Goal: Task Accomplishment & Management: Complete application form

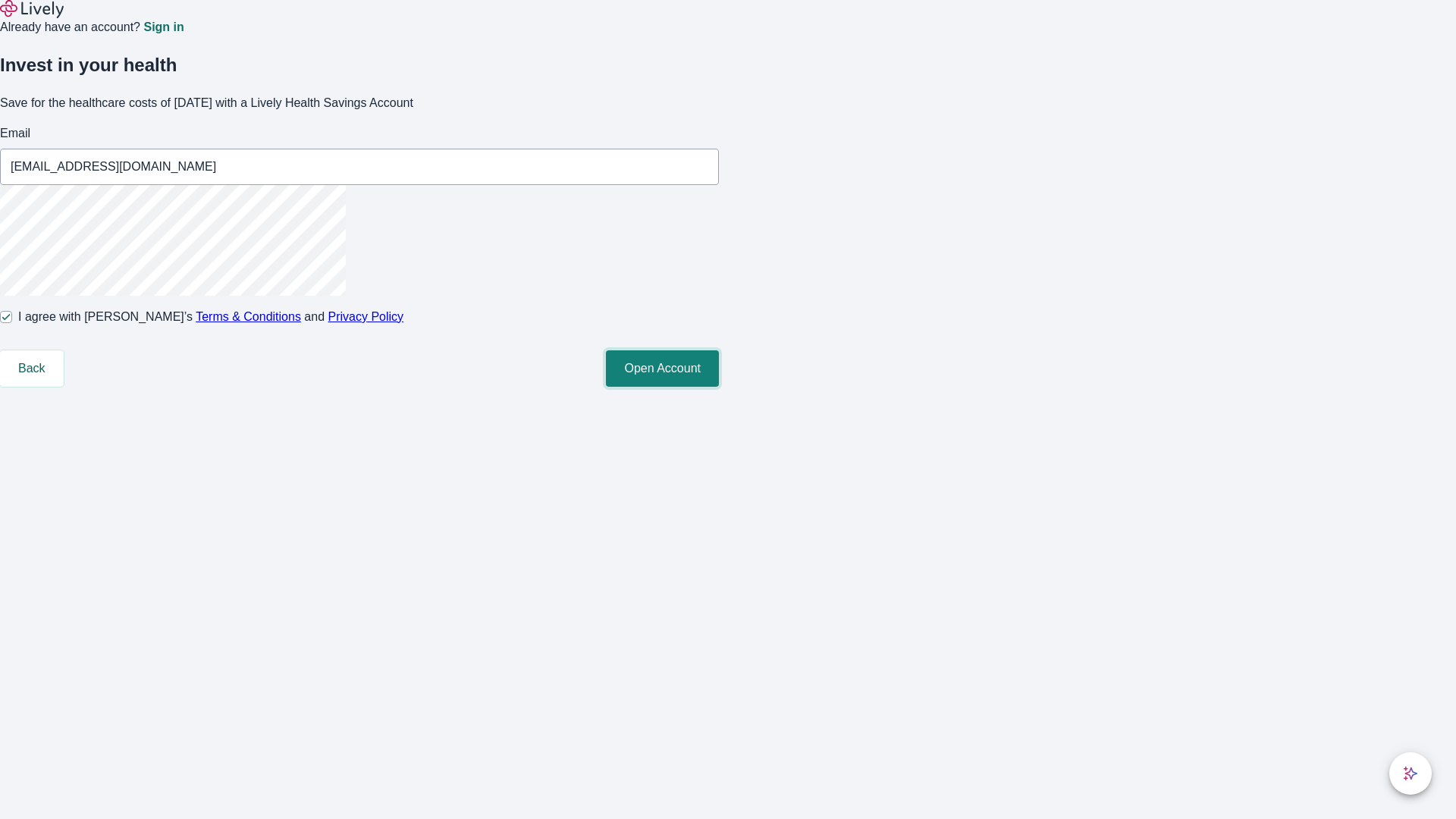
click at [718, 387] on button "Open Account" at bounding box center [662, 369] width 113 height 37
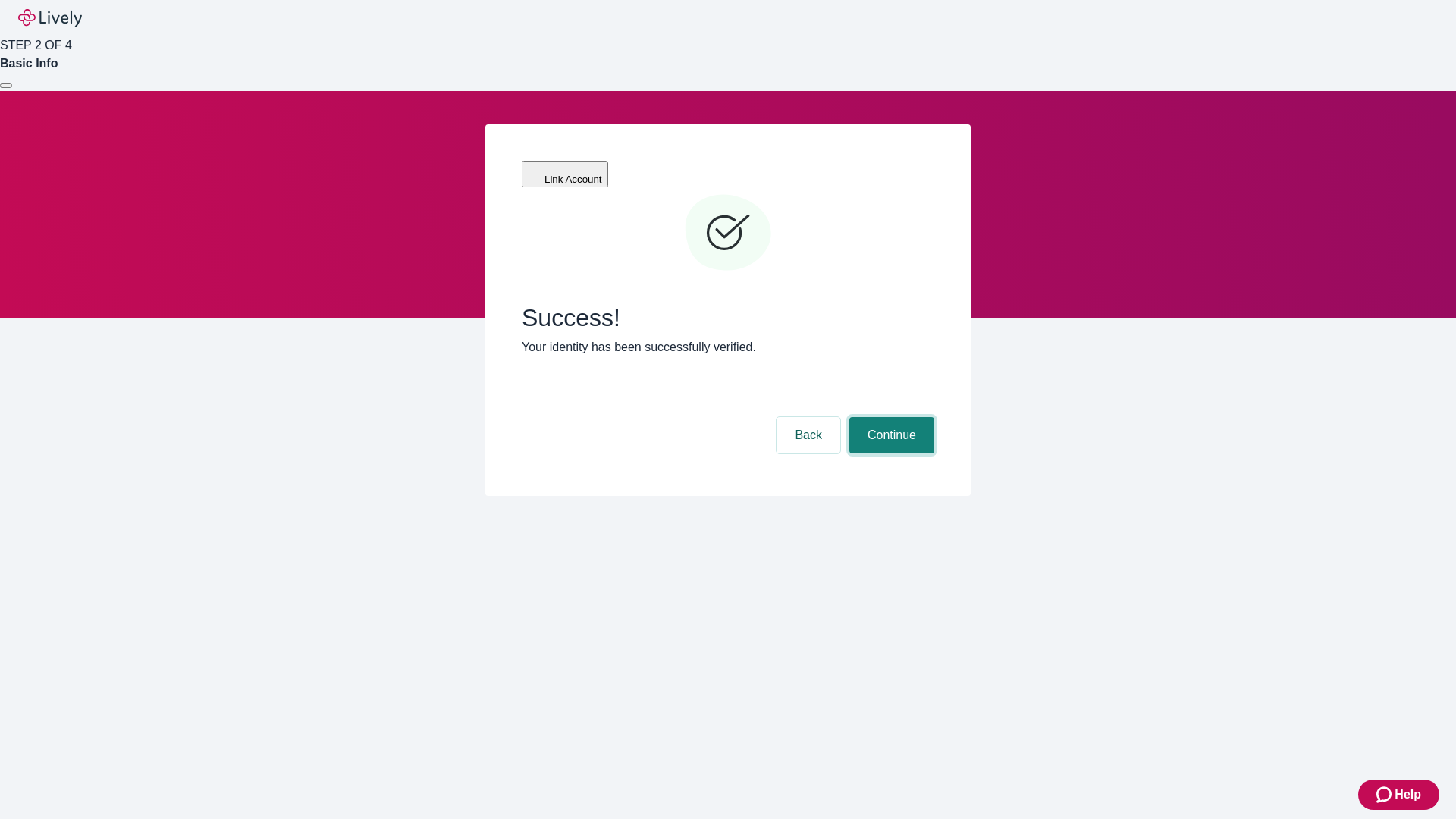
click at [890, 417] on button "Continue" at bounding box center [891, 435] width 85 height 37
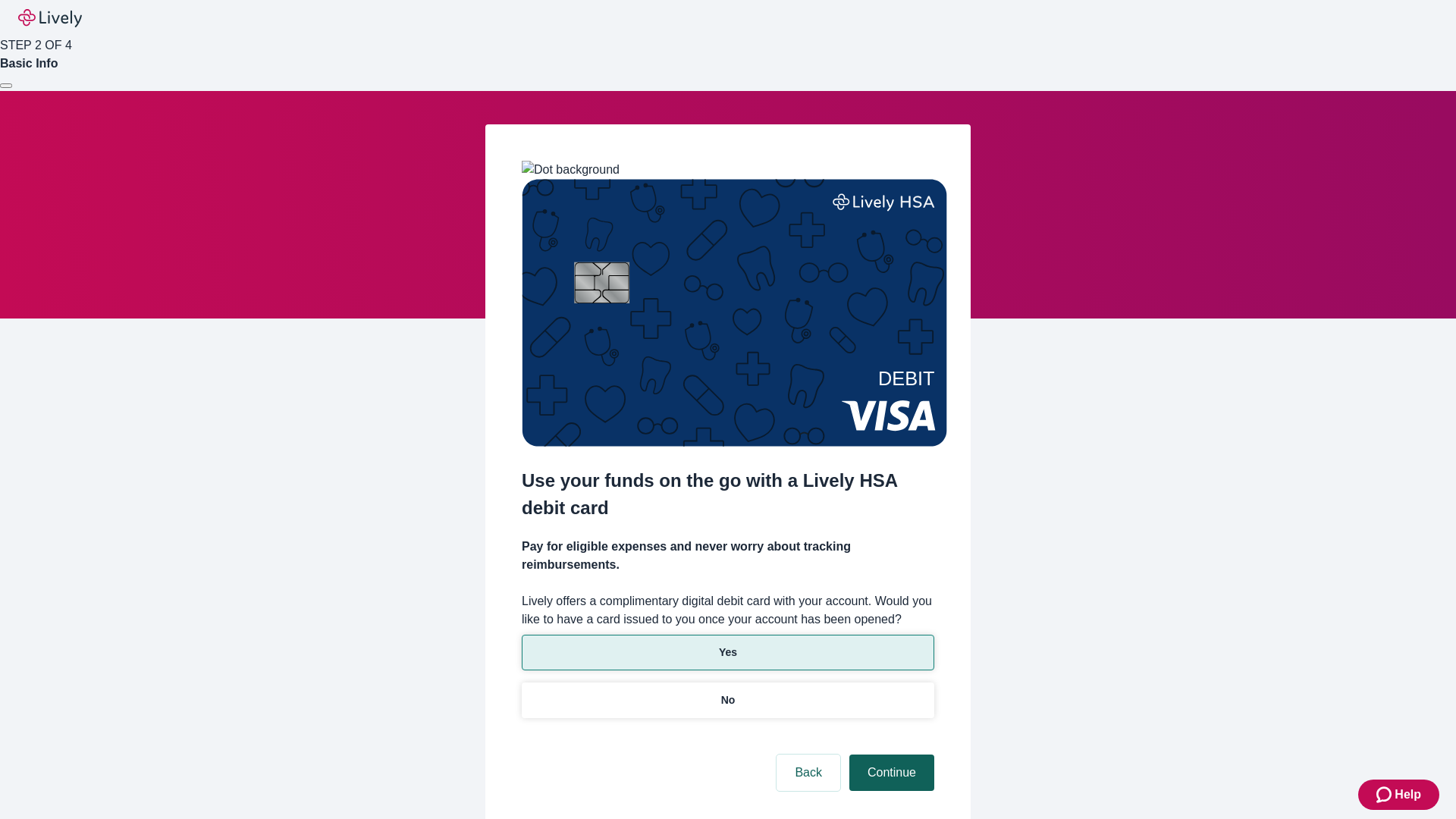
click at [727, 645] on p "Yes" at bounding box center [728, 652] width 18 height 16
click at [890, 754] on button "Continue" at bounding box center [891, 772] width 85 height 37
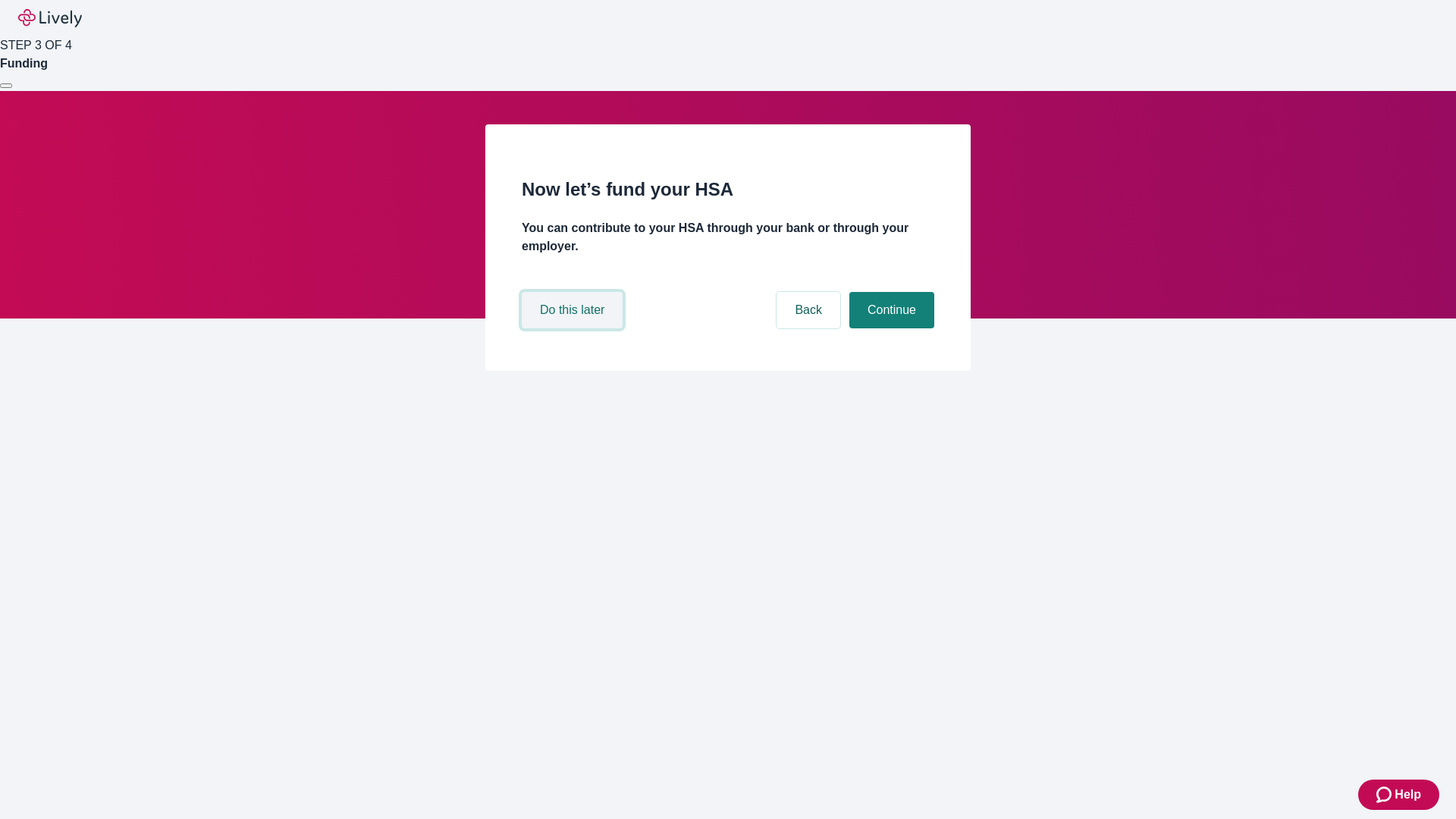
click at [574, 328] on button "Do this later" at bounding box center [571, 310] width 100 height 37
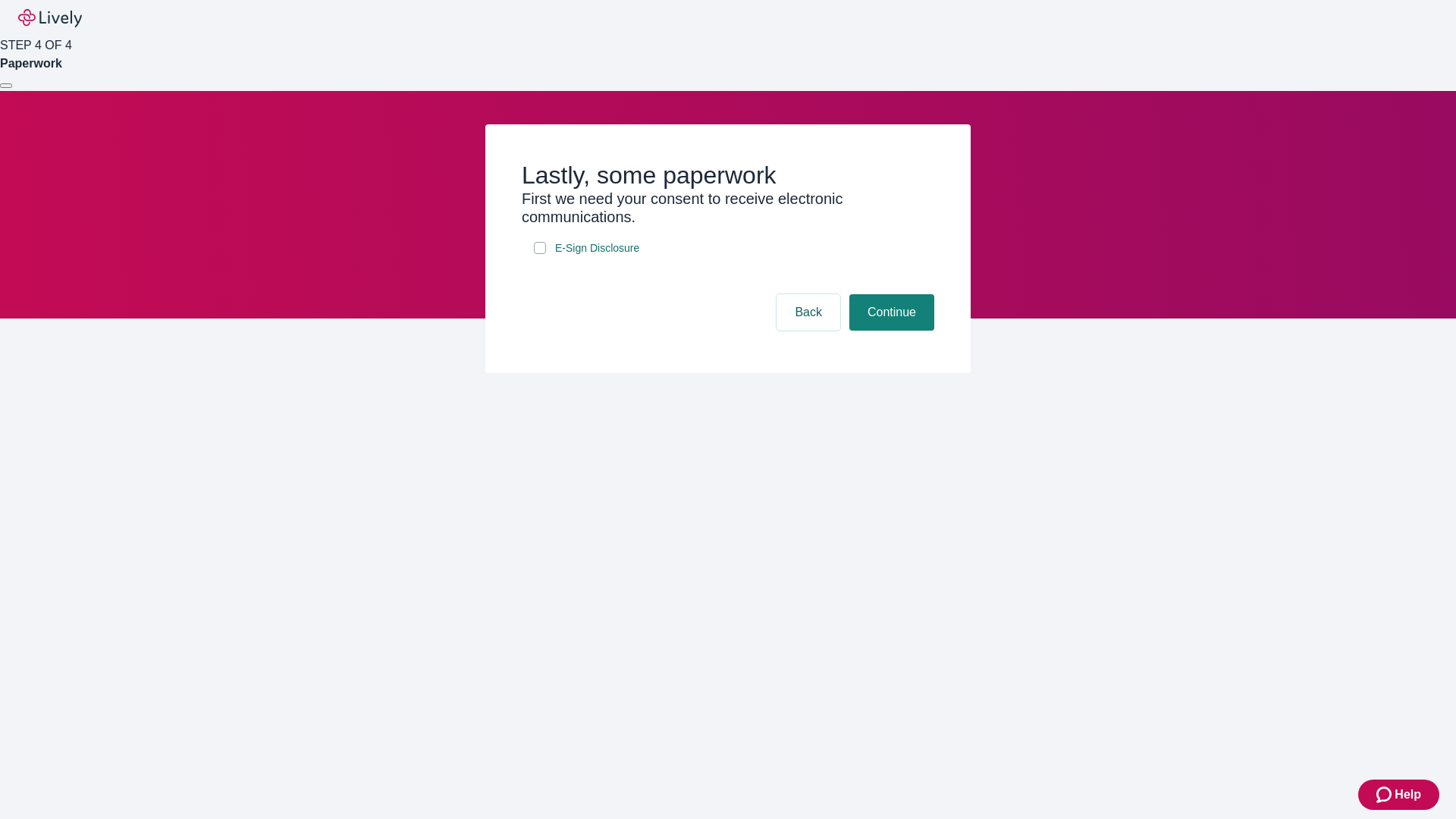
click at [540, 254] on input "E-Sign Disclosure" at bounding box center [540, 248] width 12 height 12
checkbox input "true"
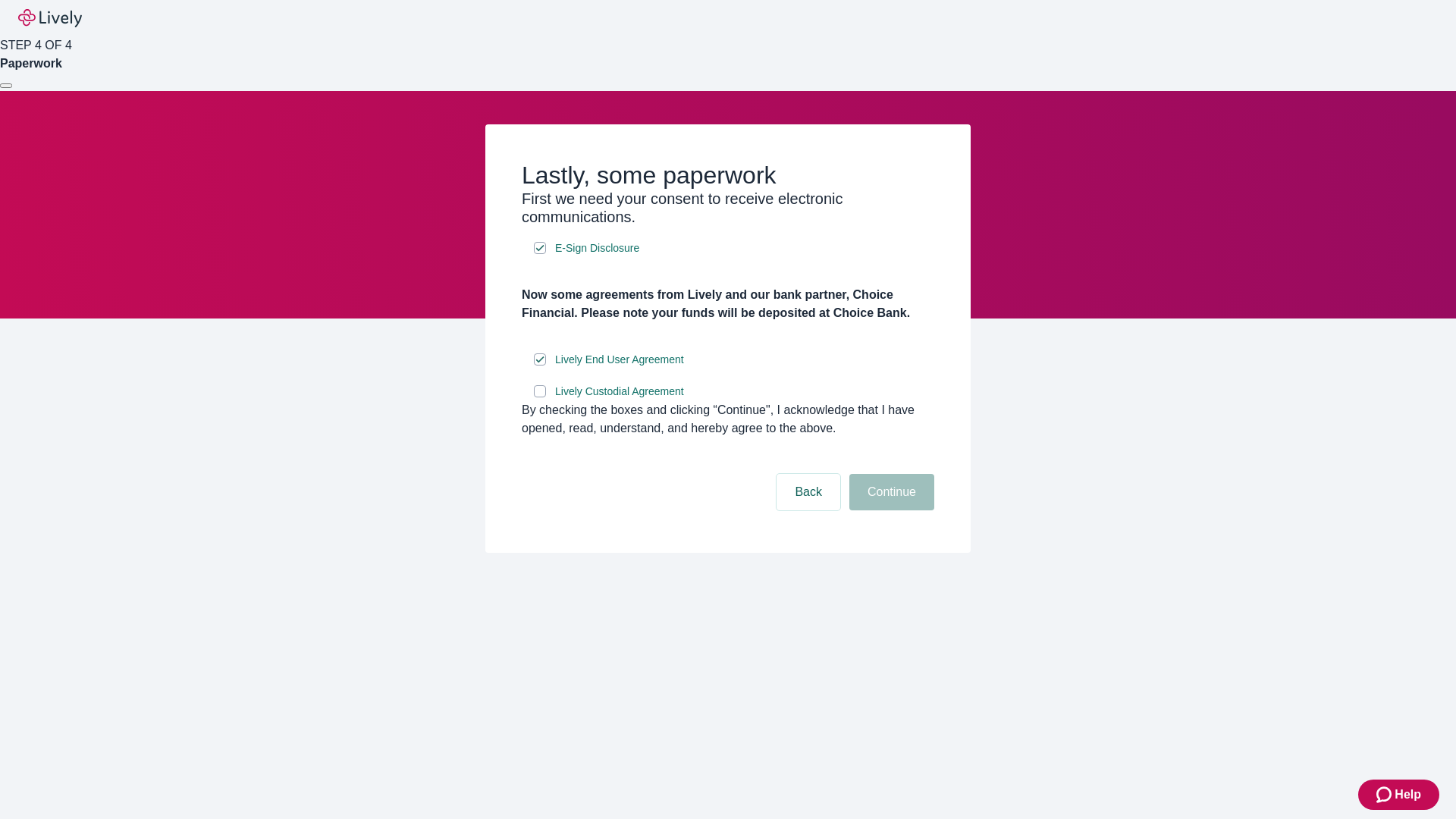
click at [540, 397] on input "Lively Custodial Agreement" at bounding box center [540, 391] width 12 height 12
checkbox input "true"
click at [890, 510] on button "Continue" at bounding box center [891, 493] width 85 height 37
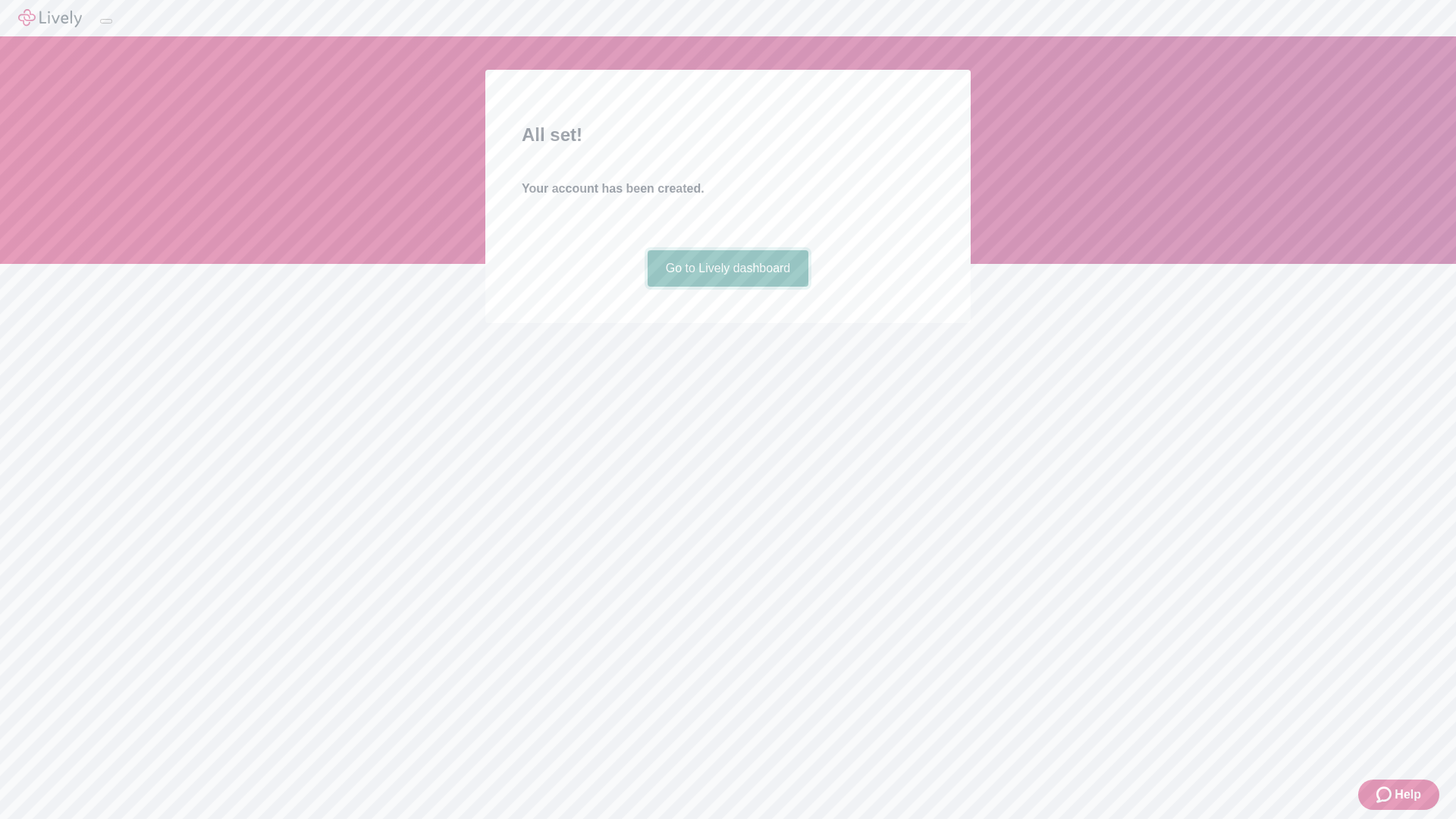
click at [727, 287] on link "Go to Lively dashboard" at bounding box center [728, 268] width 161 height 37
